Goal: Obtain resource: Download file/media

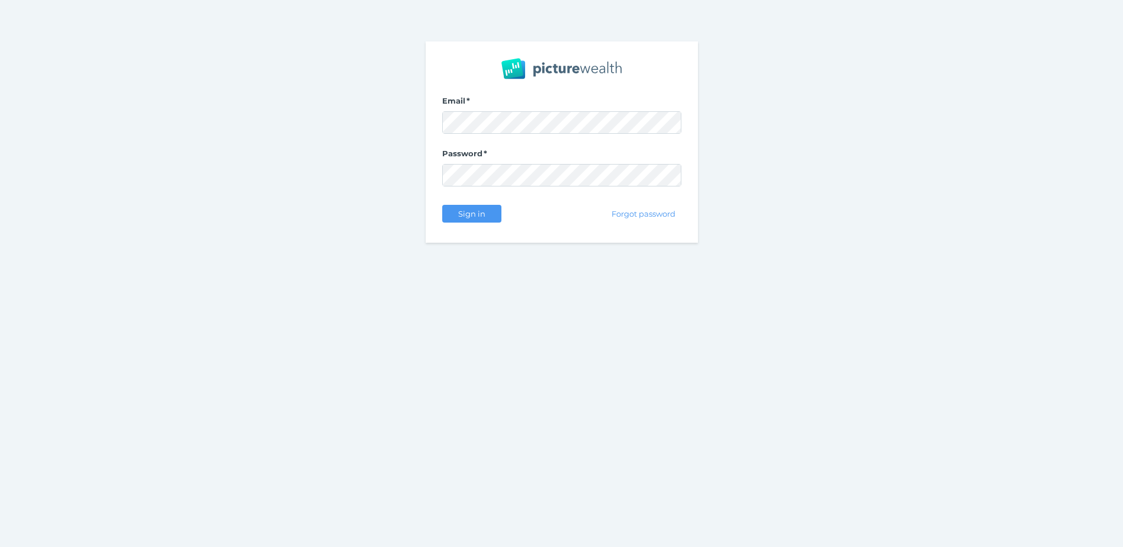
select select "25"
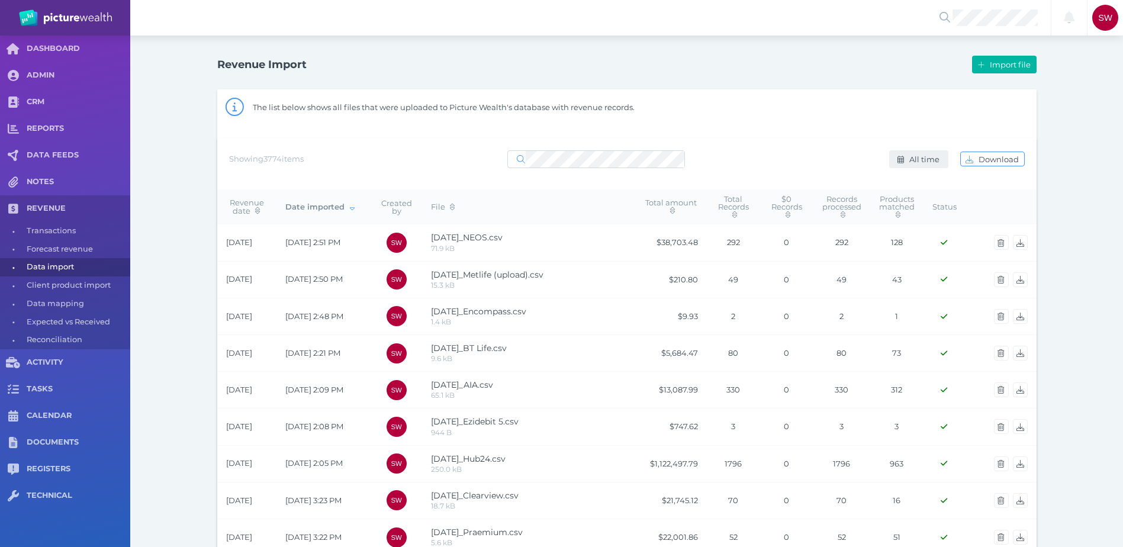
click at [916, 162] on span "All time" at bounding box center [926, 159] width 38 height 9
select select "ALL_TIME"
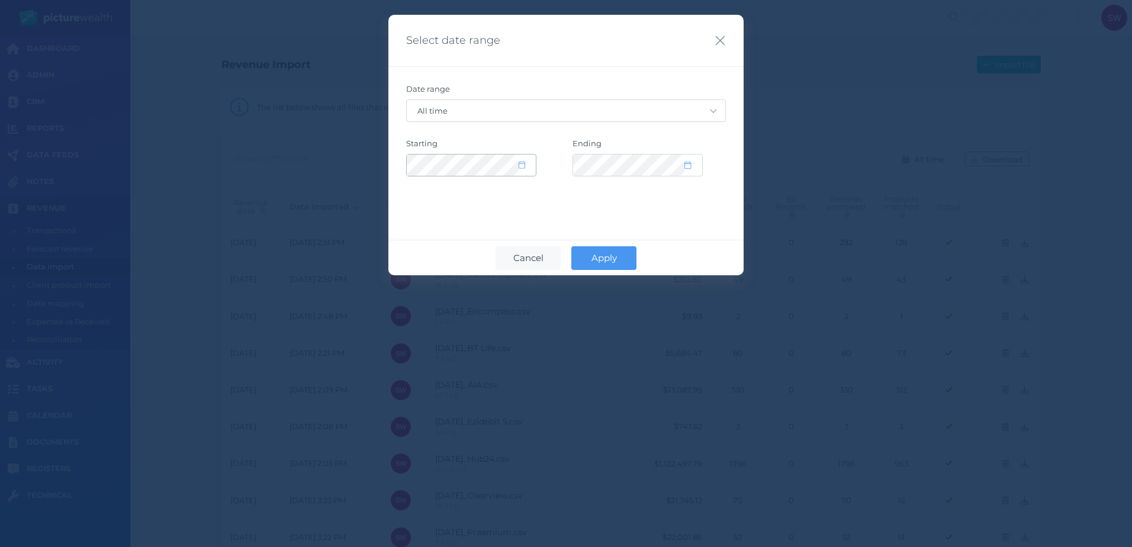
click at [522, 166] on icon at bounding box center [522, 165] width 7 height 8
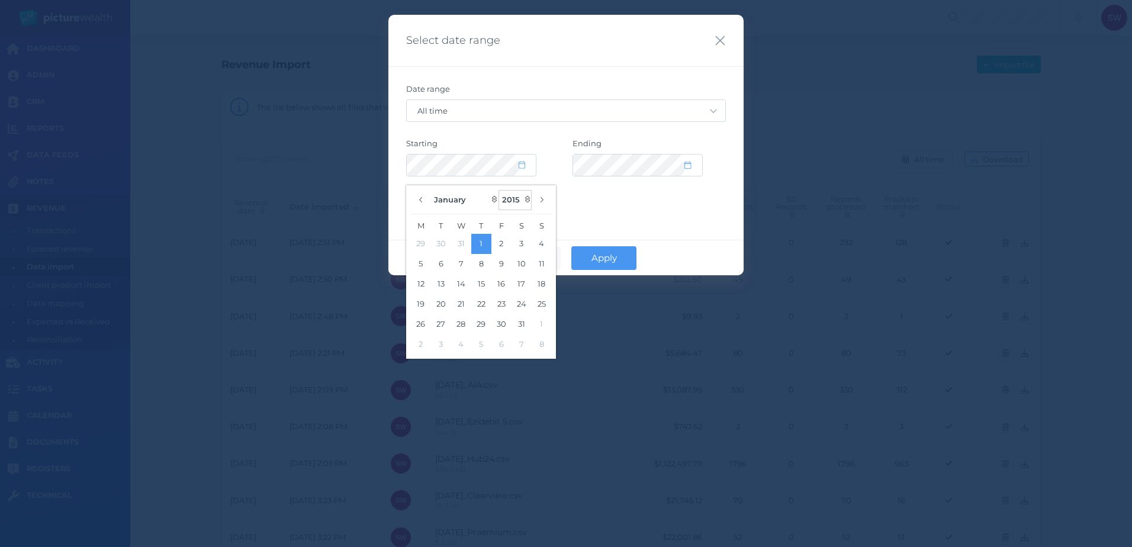
click at [515, 204] on select "2035 2034 2033 2032 2031 2030 2029 2028 2027 2026 2025 2024 2023 2022 2021 2020…" at bounding box center [515, 200] width 33 height 20
select select "2025"
click at [499, 190] on select "2035 2034 2033 2032 2031 2030 2029 2028 2027 2026 2025 2024 2023 2022 2021 2020…" at bounding box center [515, 200] width 33 height 20
select select "CUSTOM"
select select "2025"
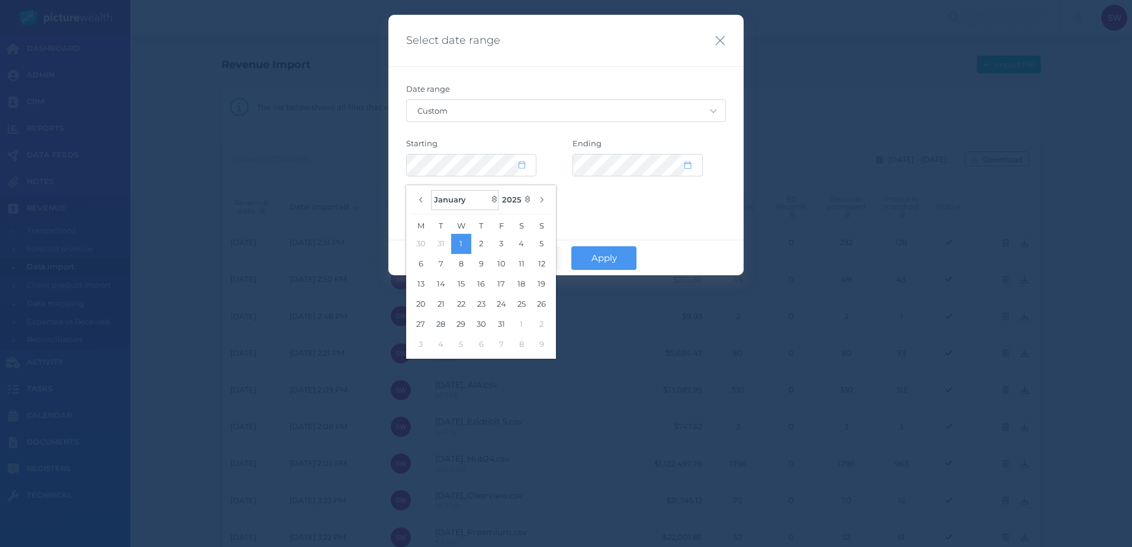
click at [464, 203] on select "January February March April May June July August September October November De…" at bounding box center [465, 200] width 68 height 20
click at [431, 190] on select "January February March April May June July August September October November De…" at bounding box center [465, 200] width 68 height 20
select select "8"
click at [420, 242] on button "1" at bounding box center [421, 244] width 20 height 20
click at [422, 243] on button "1" at bounding box center [421, 244] width 20 height 20
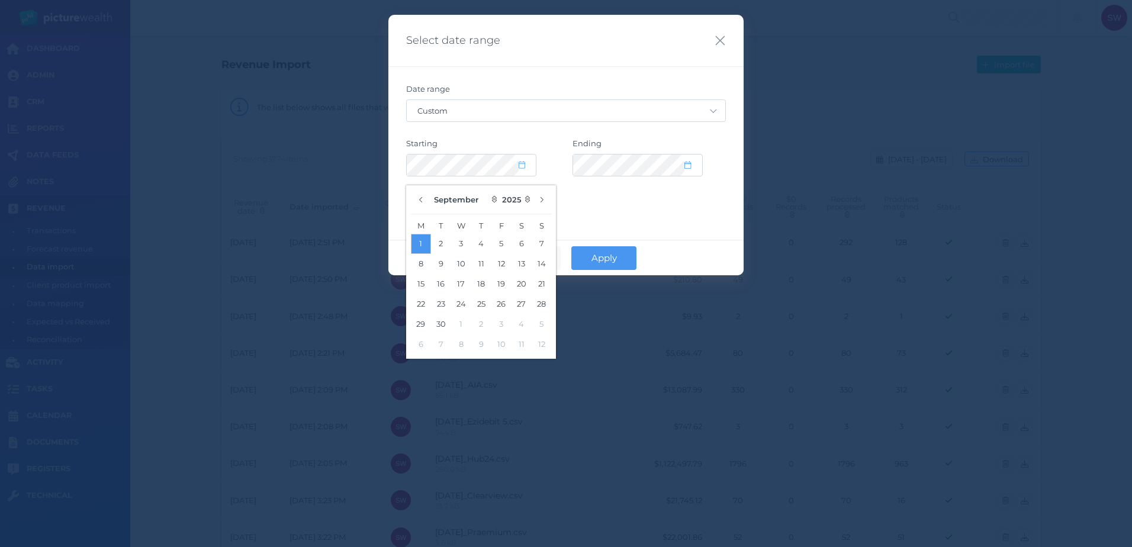
click at [422, 242] on button "1" at bounding box center [421, 244] width 20 height 20
click at [584, 206] on div "Date range Custom [DATE] [DATE] Last 7 days Last 30 days Last 30 days + [DATE] …" at bounding box center [565, 138] width 355 height 144
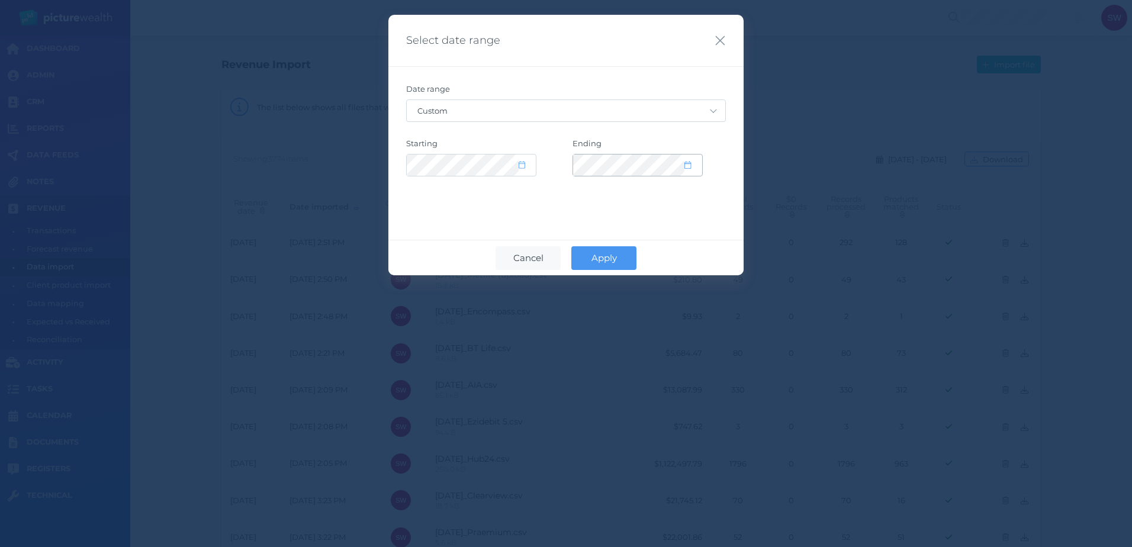
click at [693, 162] on span at bounding box center [693, 165] width 17 height 10
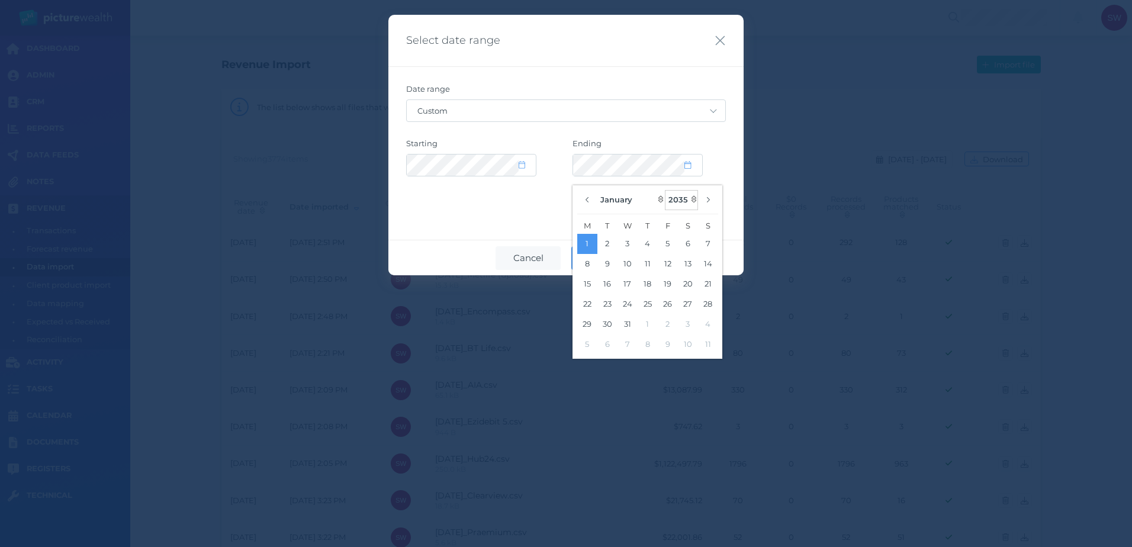
click at [682, 198] on select "2125 2124 2123 2122 2121 2120 2119 2118 2117 2116 2115 2114 2113 2112 2111 2110…" at bounding box center [681, 200] width 33 height 20
click at [666, 190] on select "2125 2124 2123 2122 2121 2120 2119 2118 2117 2116 2115 2114 2113 2112 2111 2110…" at bounding box center [681, 200] width 33 height 20
select select "2035"
click at [619, 213] on div "January February March April May June July August September October November [D…" at bounding box center [647, 272] width 141 height 165
click at [618, 203] on select "January February March April May June July August September October November De…" at bounding box center [631, 200] width 68 height 20
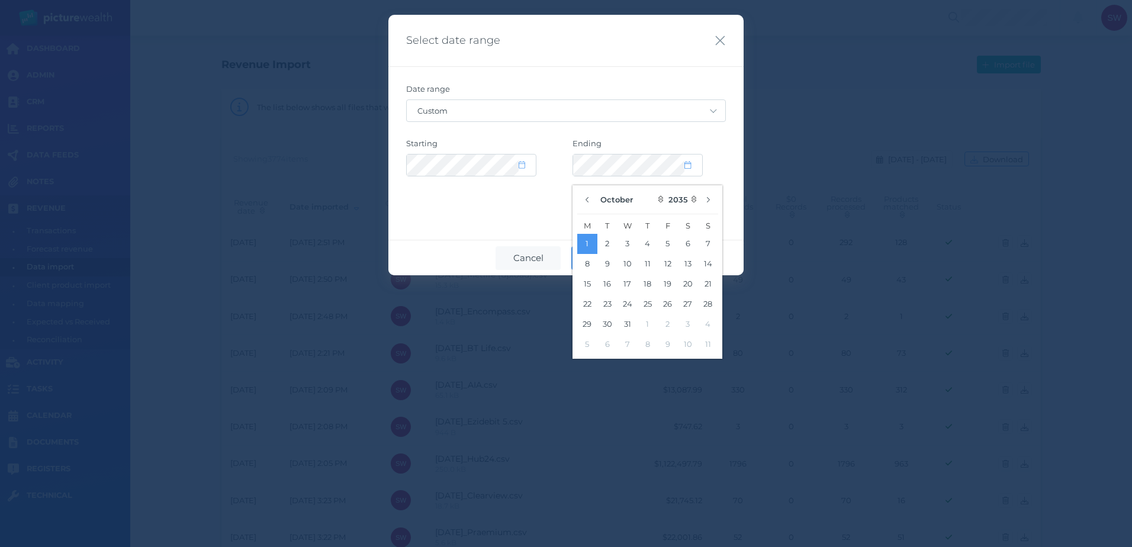
click at [597, 190] on select "January February March April May June July August September October November De…" at bounding box center [631, 200] width 68 height 20
select select "9"
click at [591, 285] on button "15" at bounding box center [587, 284] width 20 height 20
click at [502, 223] on div "Select date range Date range Custom [DATE] [DATE] Last 7 days Last 30 days Last…" at bounding box center [565, 145] width 355 height 261
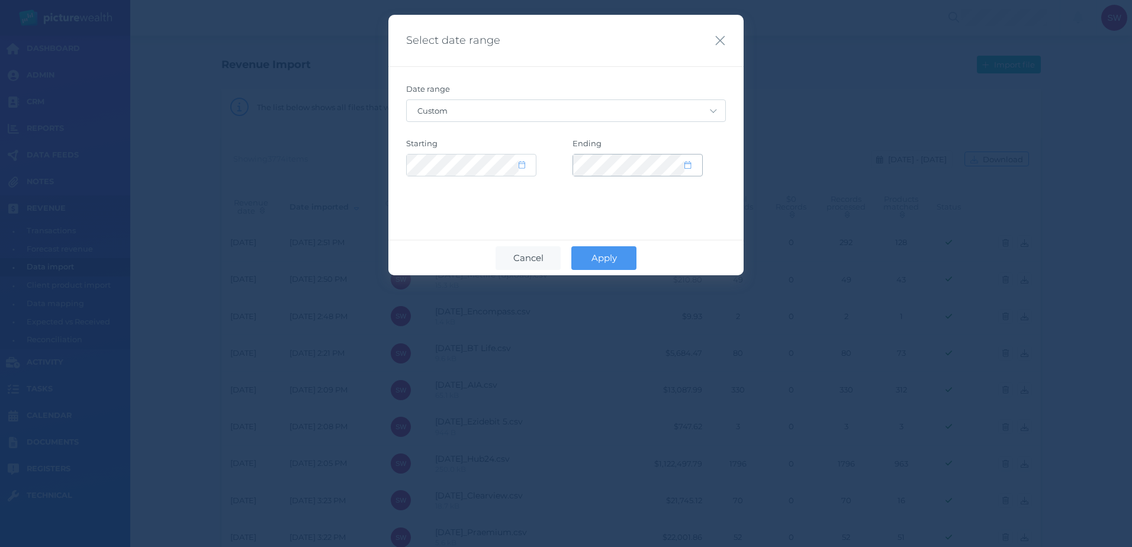
click at [686, 168] on icon at bounding box center [688, 165] width 7 height 8
select select "9"
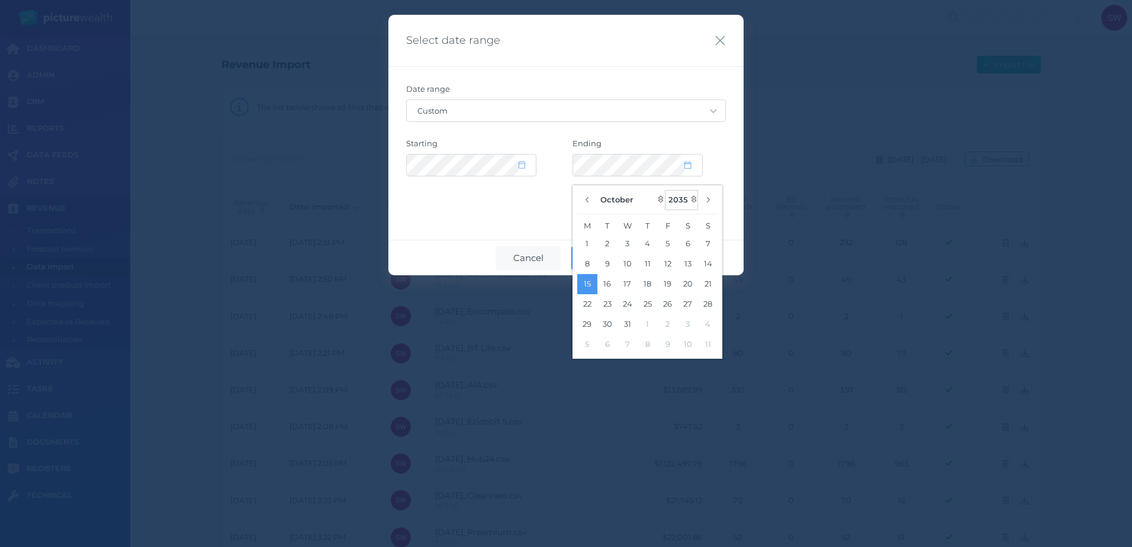
click at [690, 201] on select "2125 2124 2123 2122 2121 2120 2119 2118 2117 2116 2115 2114 2113 2112 2111 2110…" at bounding box center [681, 200] width 33 height 20
click at [666, 190] on select "2125 2124 2123 2122 2121 2120 2119 2118 2117 2116 2115 2114 2113 2112 2111 2110…" at bounding box center [681, 200] width 33 height 20
select select "2025"
click at [628, 281] on button "15" at bounding box center [628, 284] width 20 height 20
click at [523, 207] on div "Date range Custom [DATE] [DATE] Last 7 days Last 30 days Last 30 days + [DATE] …" at bounding box center [565, 138] width 355 height 144
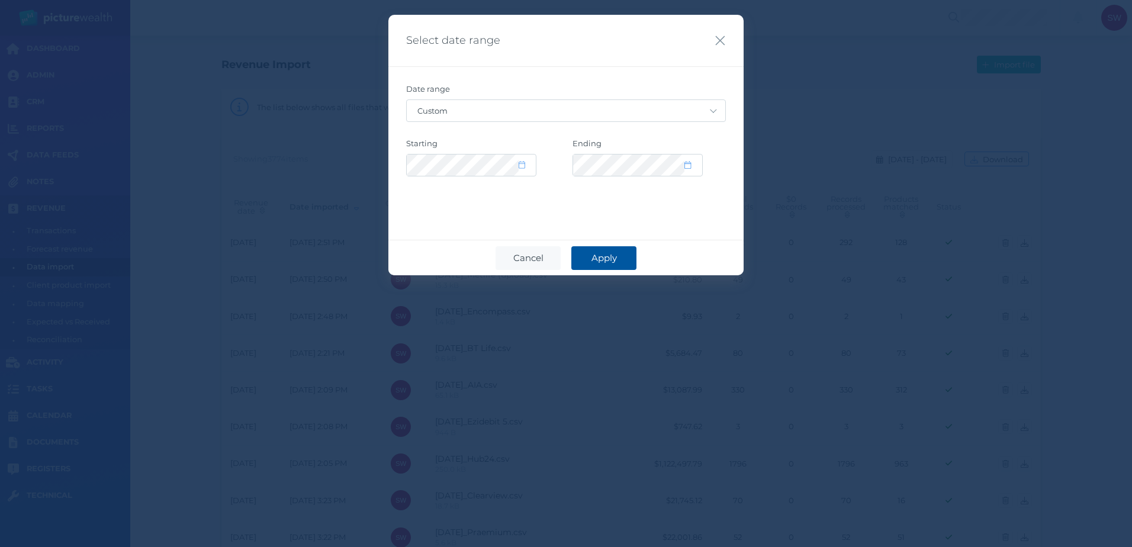
click at [616, 261] on span "Apply" at bounding box center [604, 257] width 37 height 11
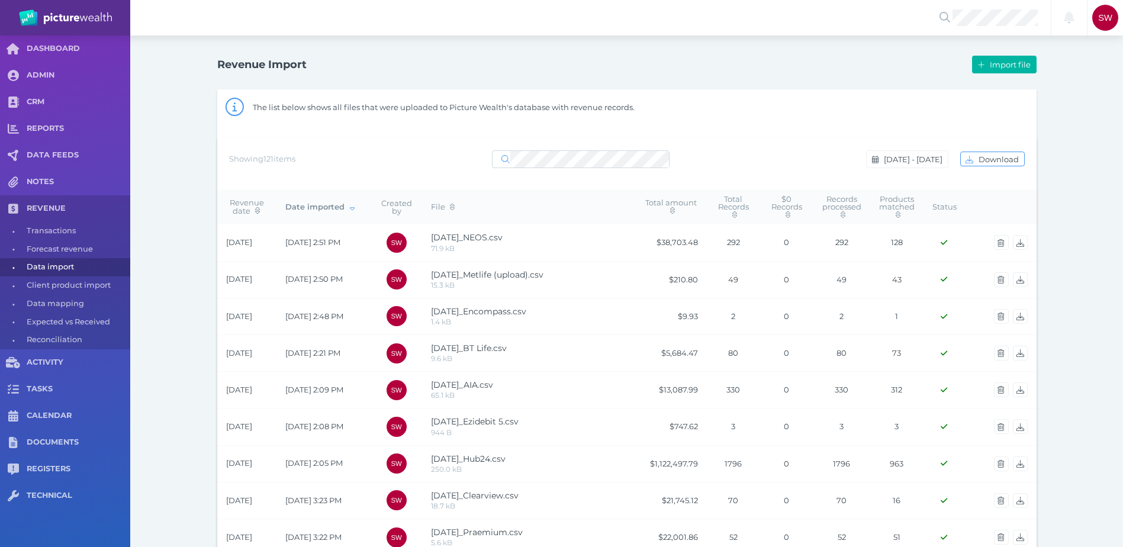
click at [656, 276] on td "$210.80" at bounding box center [671, 279] width 71 height 37
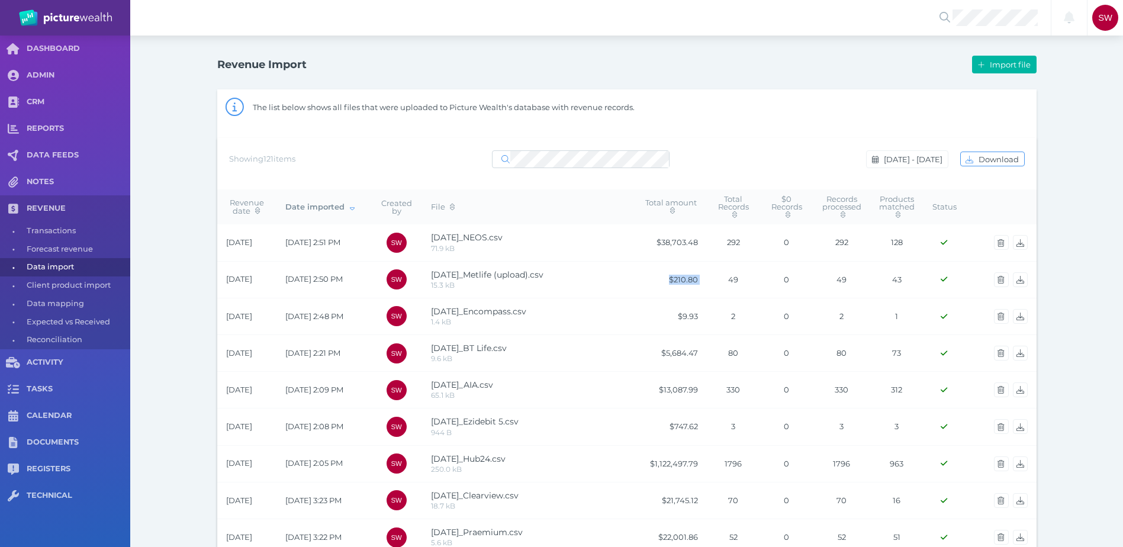
click at [656, 276] on td "$210.80" at bounding box center [671, 279] width 71 height 37
click at [991, 153] on button "Download" at bounding box center [992, 159] width 65 height 15
click at [991, 158] on span "Download" at bounding box center [1000, 159] width 48 height 9
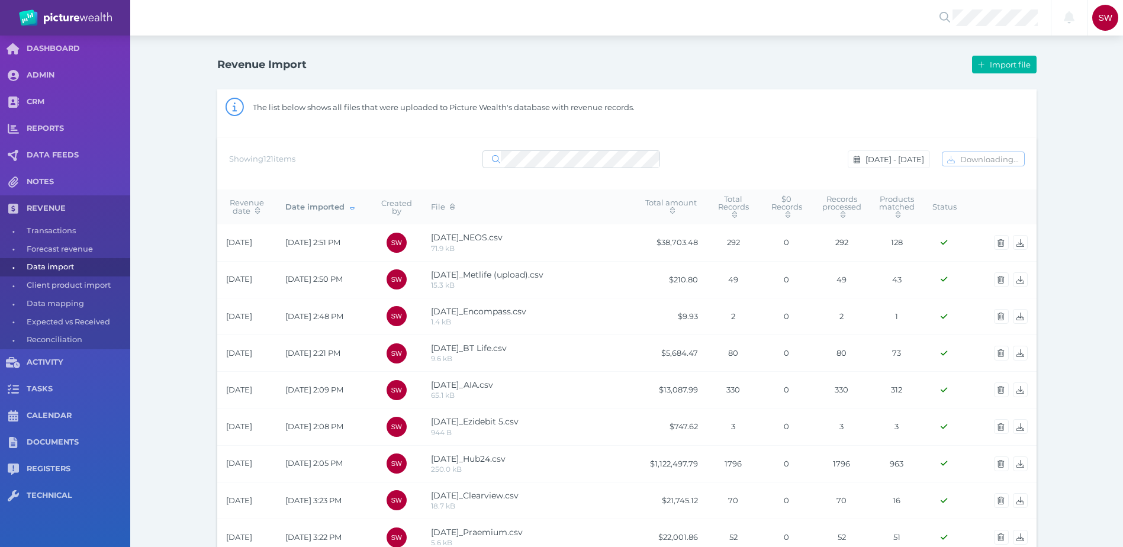
click at [916, 160] on span "[DATE] - [DATE]" at bounding box center [915, 159] width 66 height 9
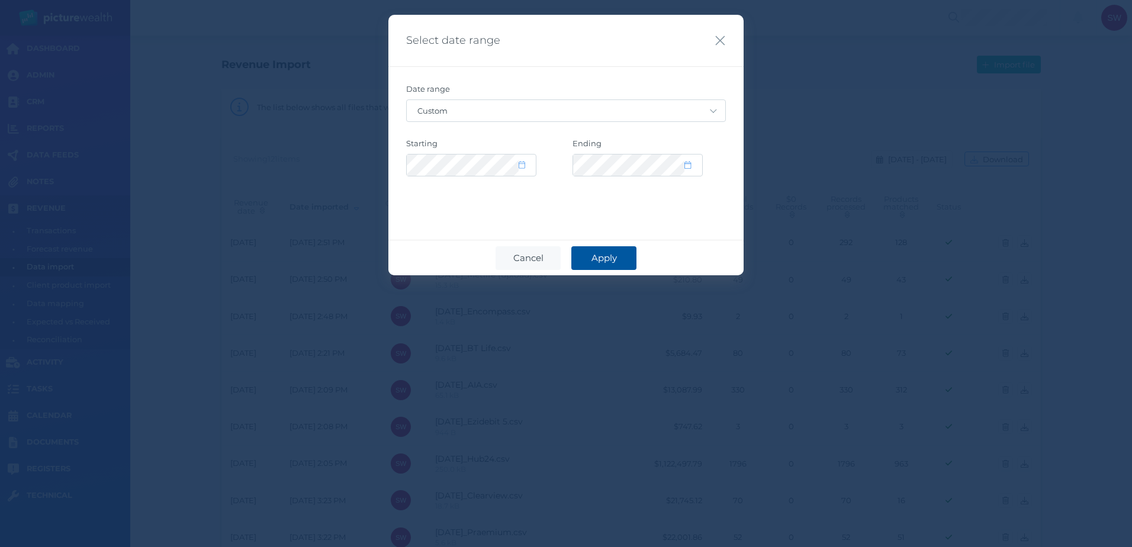
click at [626, 260] on button "Apply" at bounding box center [603, 258] width 65 height 24
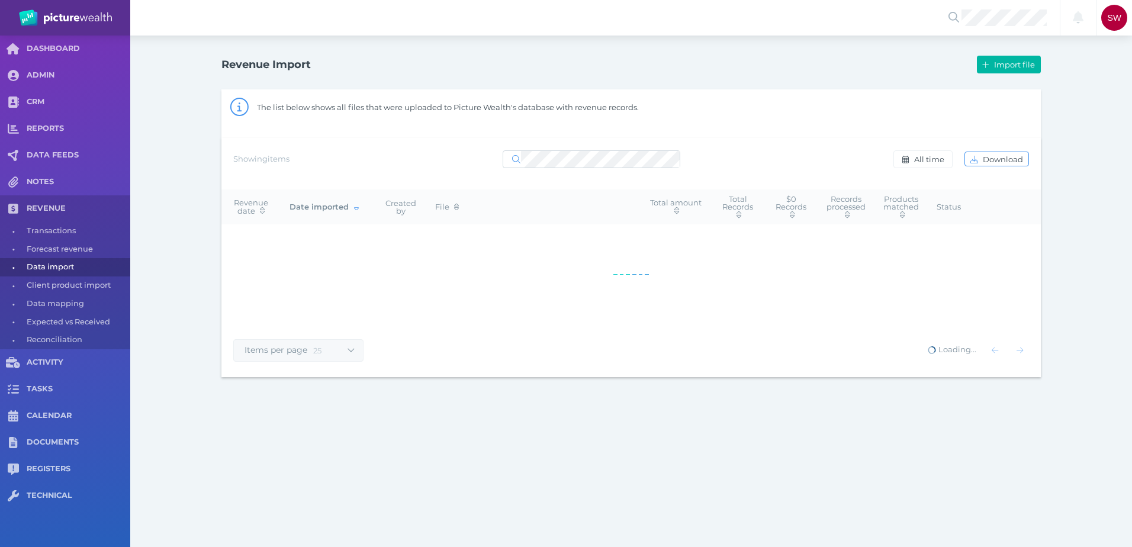
select select "25"
click at [921, 155] on span "All time" at bounding box center [930, 159] width 38 height 9
select select "ALL_TIME"
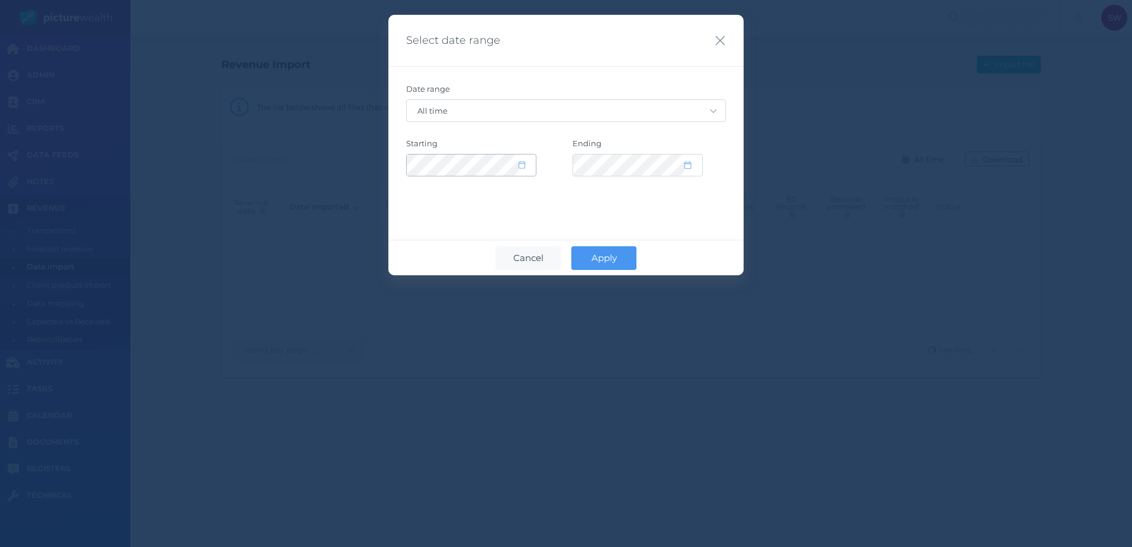
click at [522, 165] on icon at bounding box center [522, 165] width 7 height 8
select select "2015"
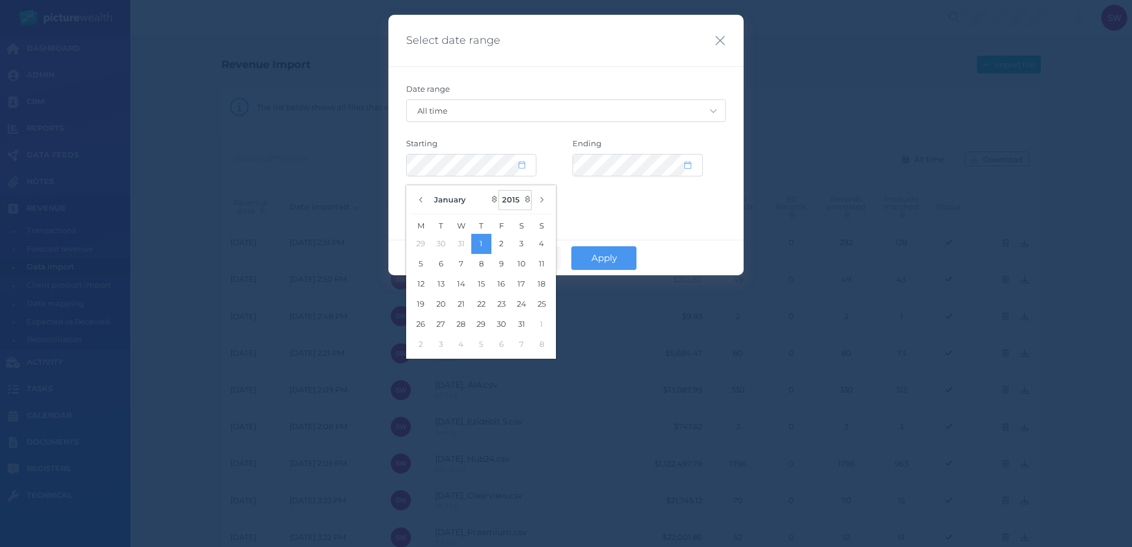
click at [515, 195] on select "2035 2034 2033 2032 2031 2030 2029 2028 2027 2026 2025 2024 2023 2022 2021 2020…" at bounding box center [515, 200] width 33 height 20
click at [388, 161] on div "Date range Custom [DATE] [DATE] Last 7 days Last 30 days Last 30 days + [DATE] …" at bounding box center [565, 138] width 355 height 144
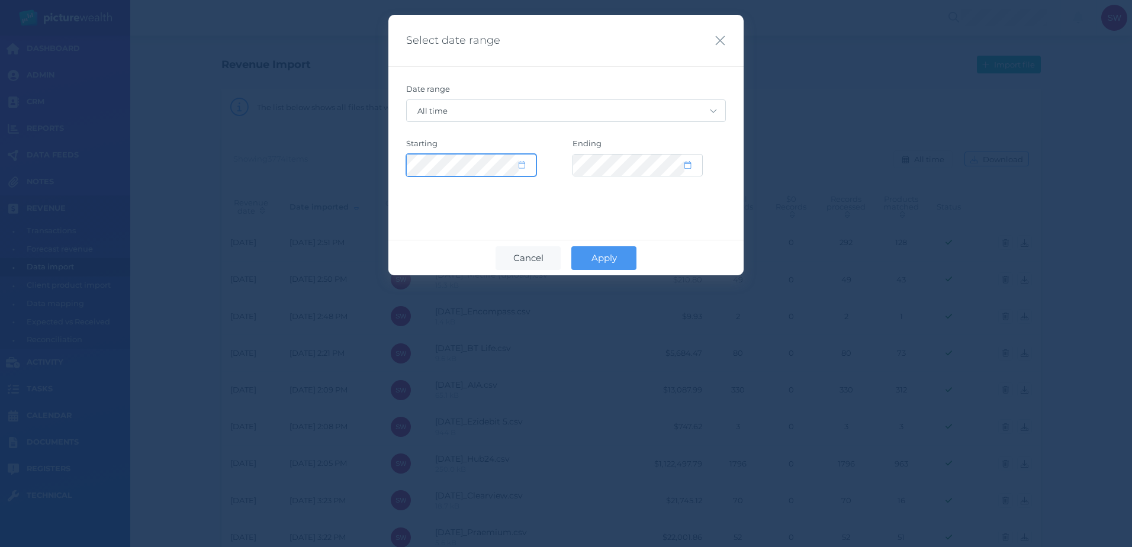
select select "2015"
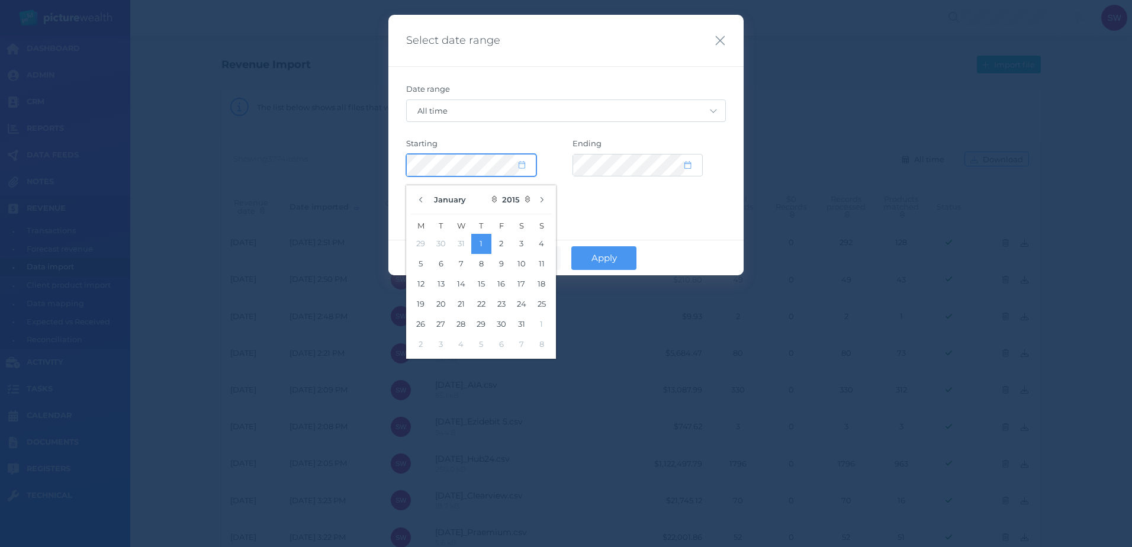
select select "CUSTOM"
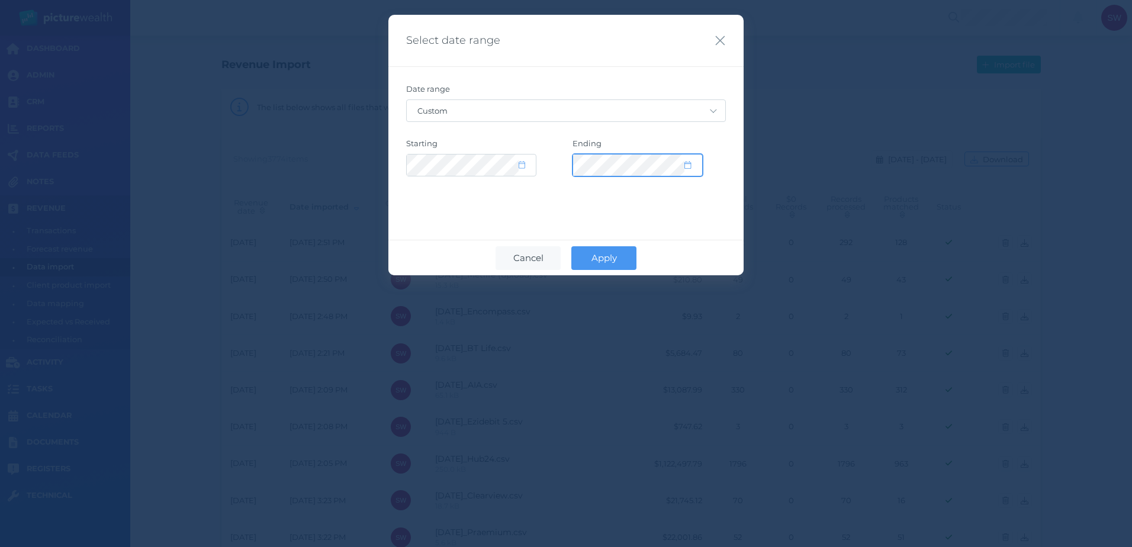
select select "2035"
select select "8"
select select "2025"
click at [693, 164] on span at bounding box center [693, 165] width 17 height 10
select select "8"
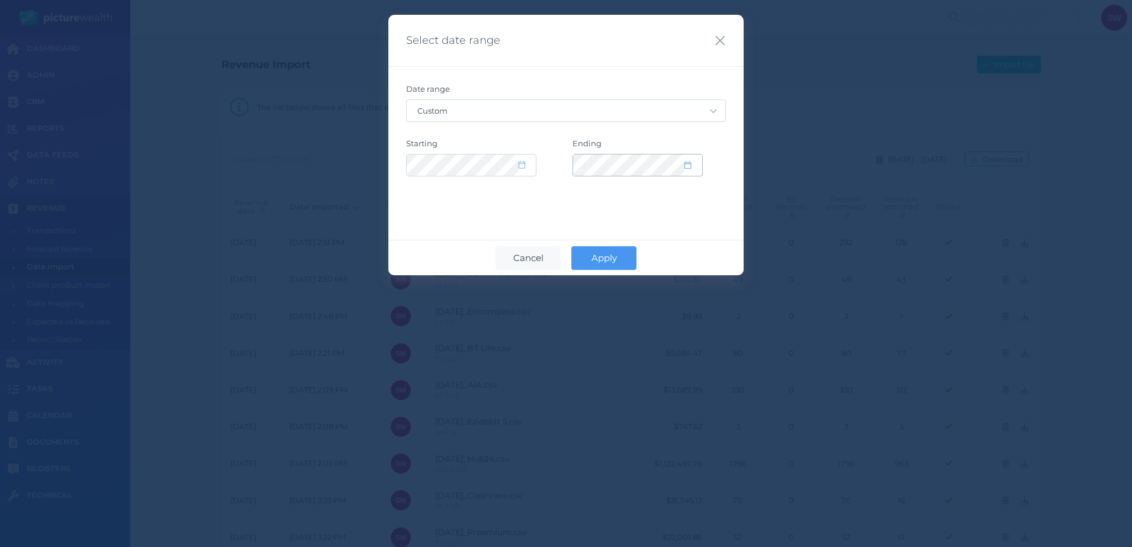
select select "2025"
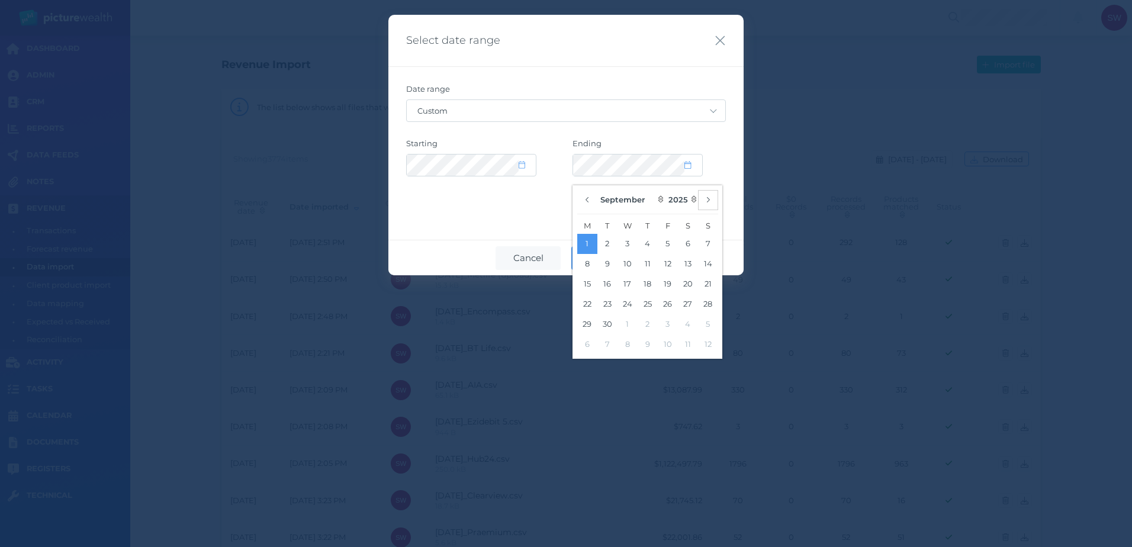
click at [707, 201] on icon "button" at bounding box center [708, 200] width 5 height 8
select select "9"
click at [631, 281] on button "15" at bounding box center [628, 284] width 20 height 20
click at [728, 233] on div "Select date range Date range Custom [DATE] [DATE] Last 7 days Last 30 days Last…" at bounding box center [565, 145] width 355 height 261
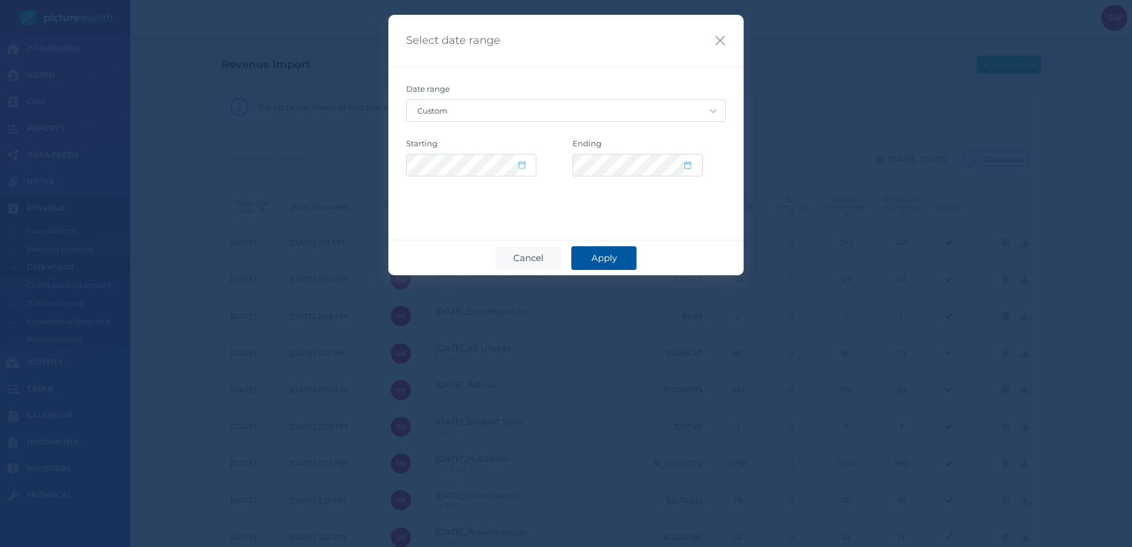
click at [599, 262] on span "Apply" at bounding box center [604, 257] width 37 height 11
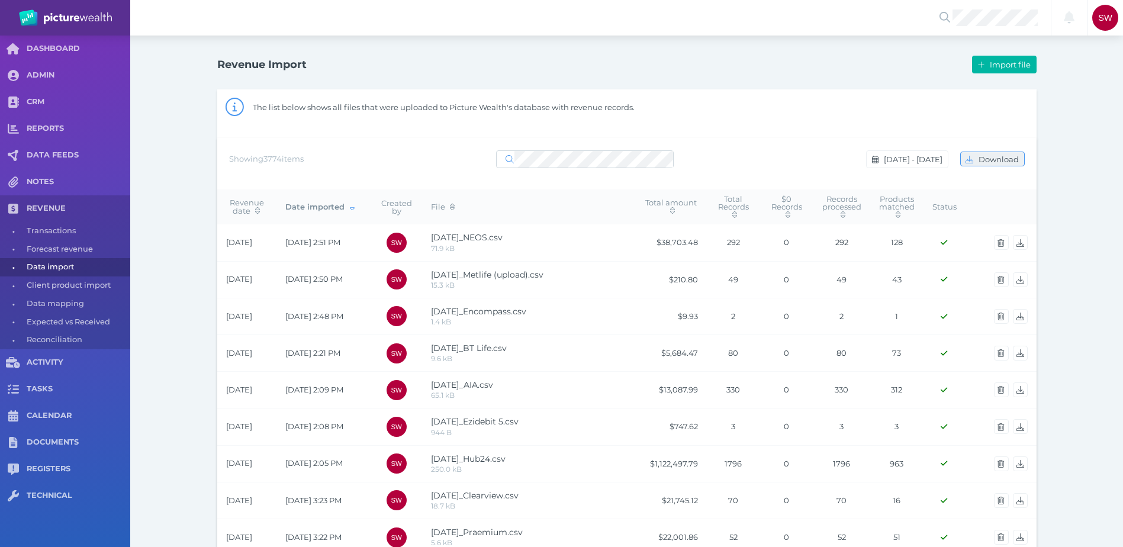
click at [995, 155] on span "Download" at bounding box center [1000, 159] width 48 height 9
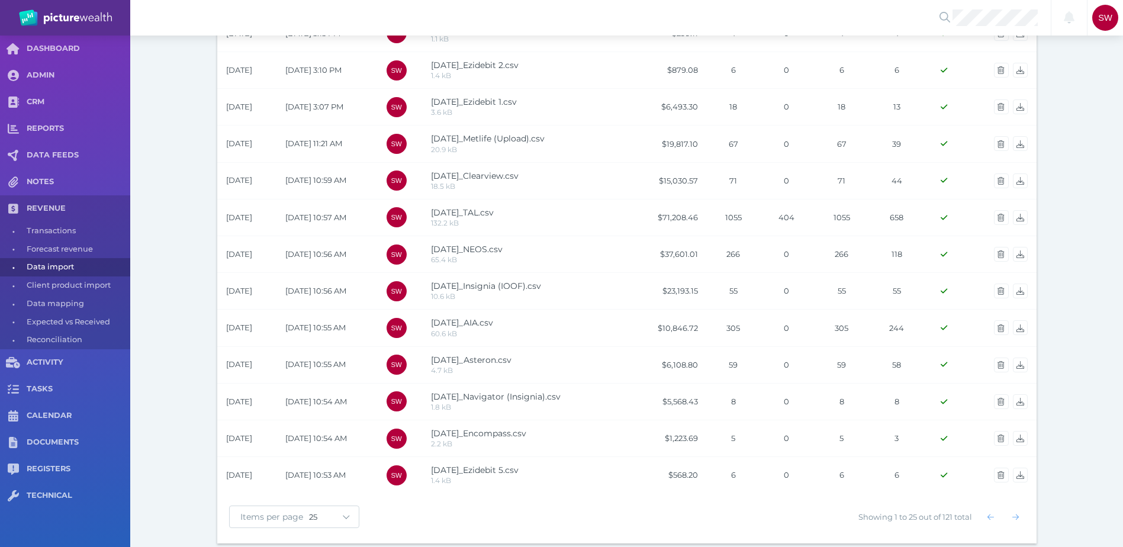
scroll to position [664, 0]
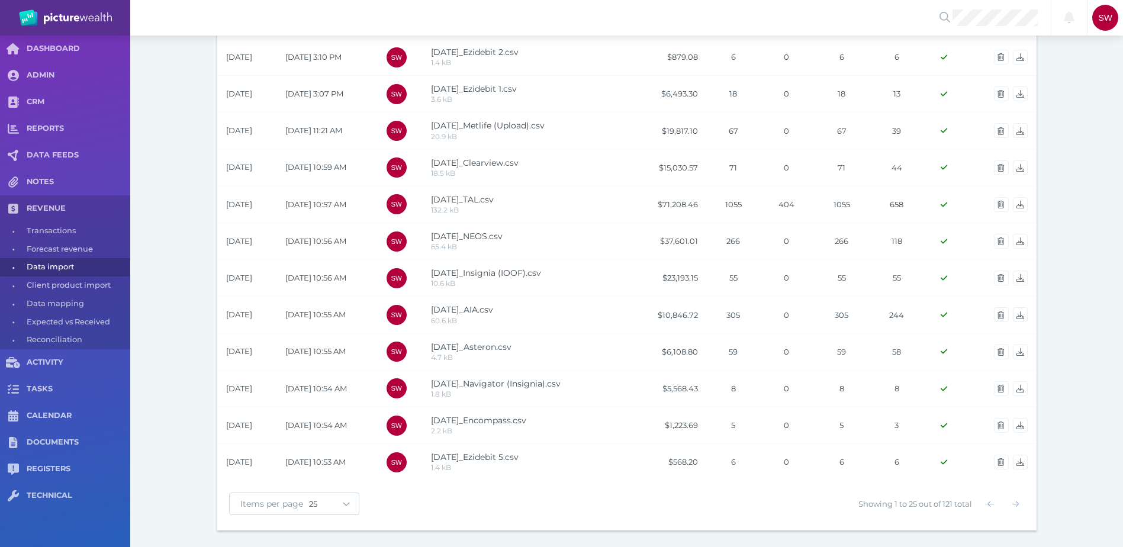
drag, startPoint x: 1086, startPoint y: 114, endPoint x: 1081, endPoint y: 192, distance: 78.9
click at [353, 500] on select "10 25 50 100" at bounding box center [334, 503] width 50 height 9
select select "100"
click at [309, 499] on select "10 25 50 100" at bounding box center [334, 503] width 50 height 9
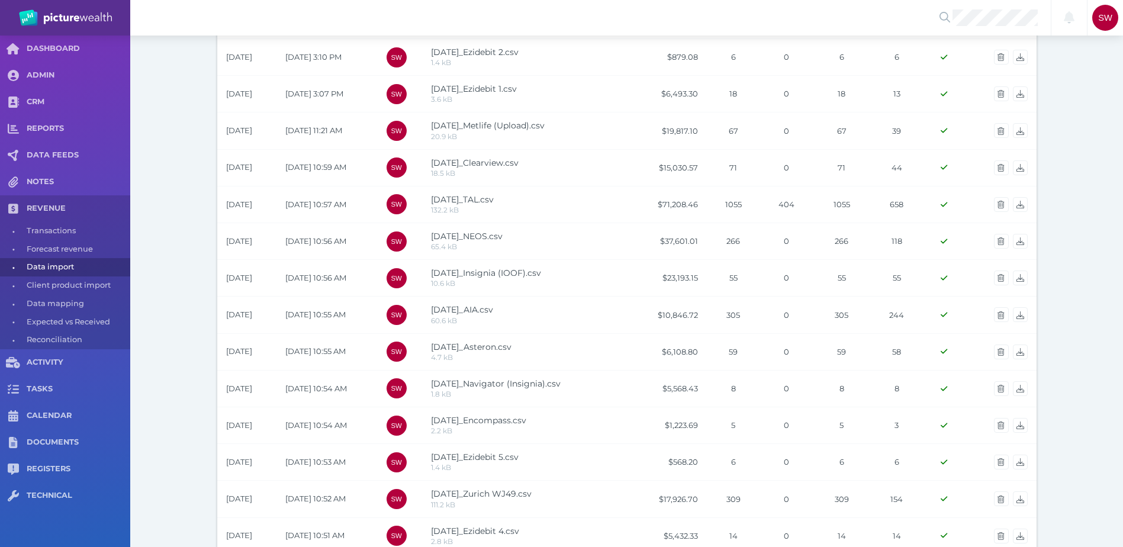
drag, startPoint x: 1094, startPoint y: 100, endPoint x: 1076, endPoint y: 149, distance: 51.7
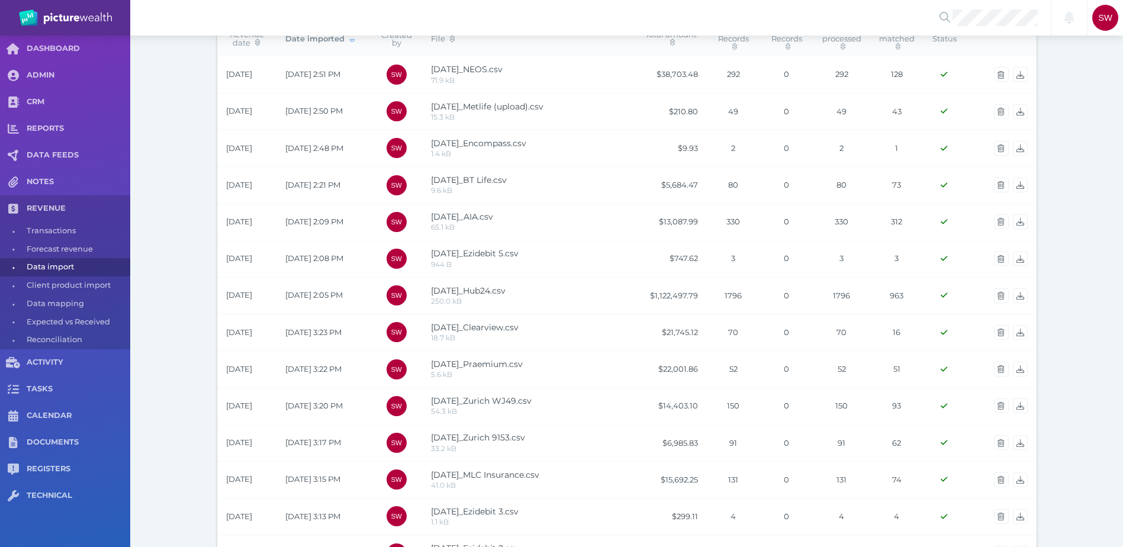
scroll to position [0, 0]
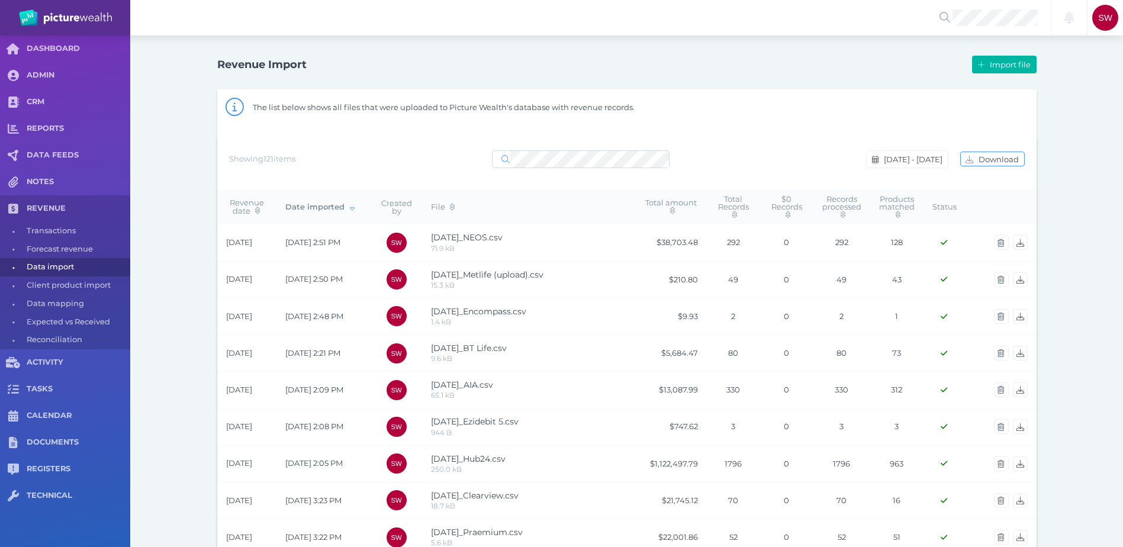
drag, startPoint x: 1069, startPoint y: 194, endPoint x: 1075, endPoint y: 99, distance: 94.9
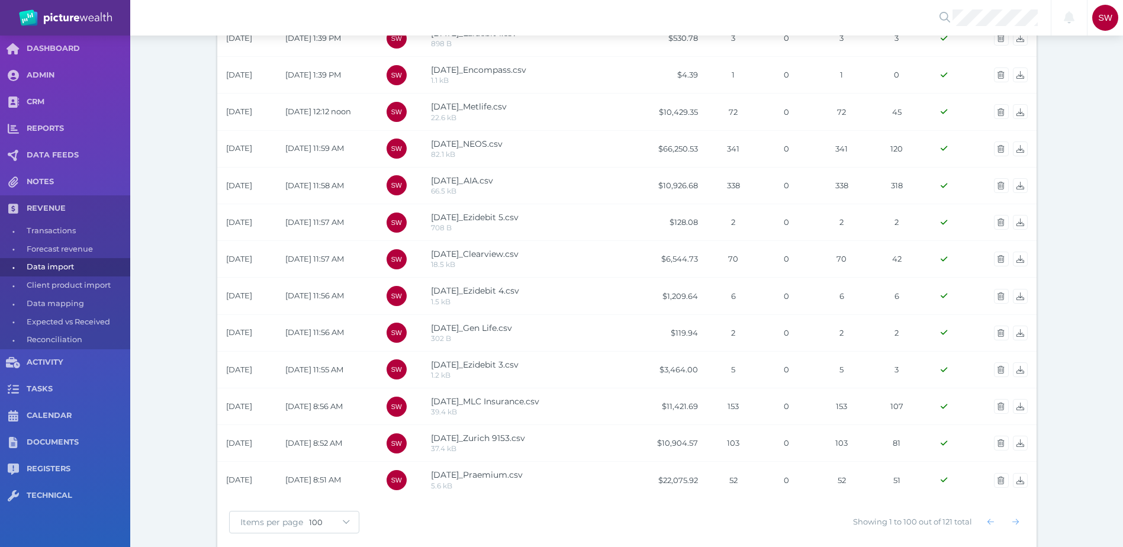
scroll to position [3430, 0]
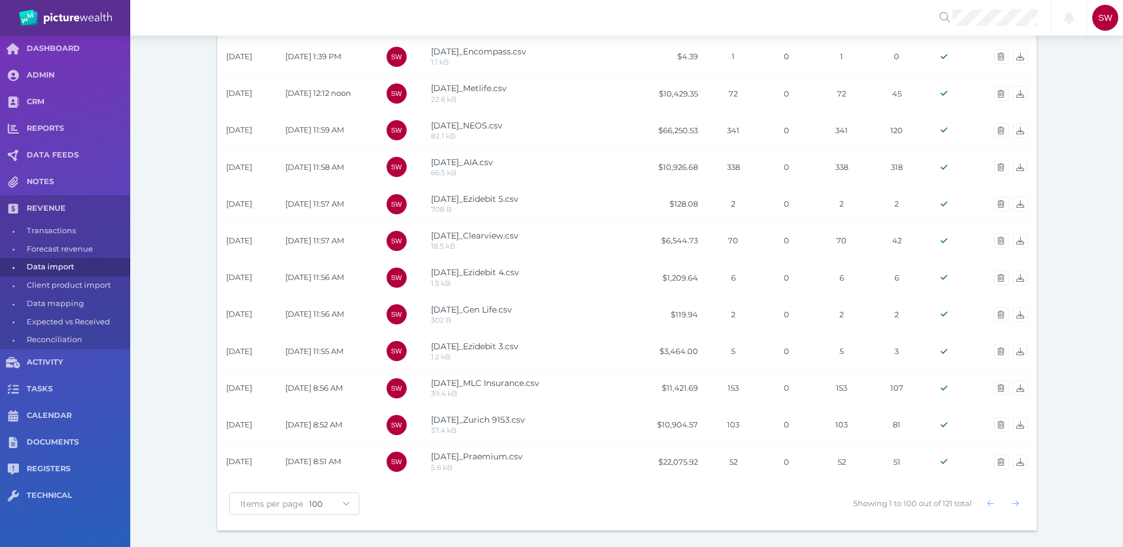
drag, startPoint x: 1091, startPoint y: 174, endPoint x: 1077, endPoint y: 460, distance: 285.7
